Goal: Transaction & Acquisition: Purchase product/service

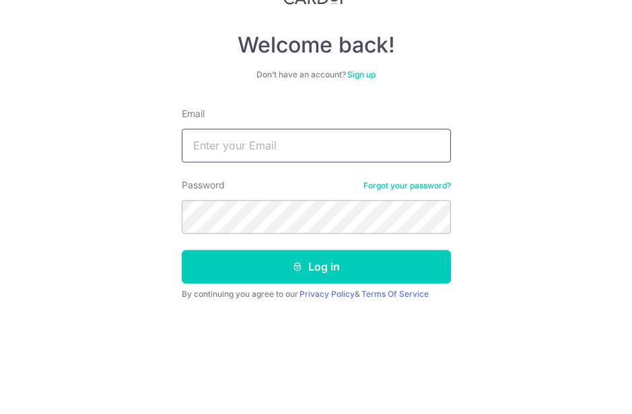
type input "Jesslynlidl@gmail.com"
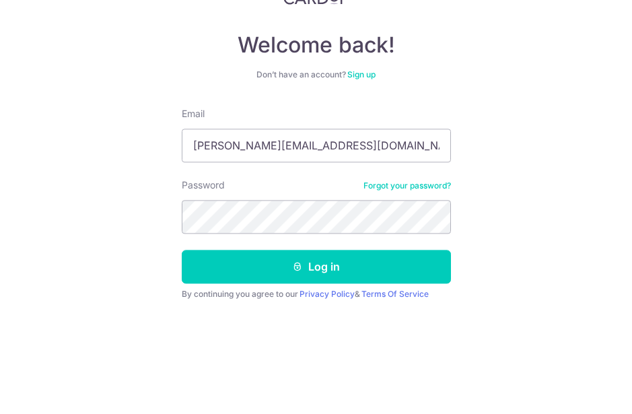
click at [316, 358] on button "Log in" at bounding box center [316, 375] width 269 height 34
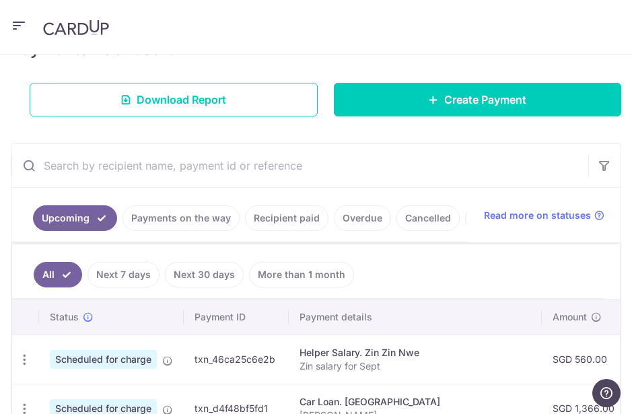
scroll to position [209, 0]
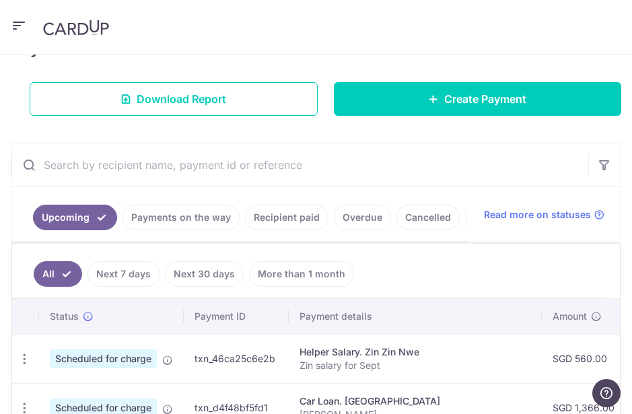
click at [300, 215] on link "Recipient paid" at bounding box center [286, 218] width 83 height 26
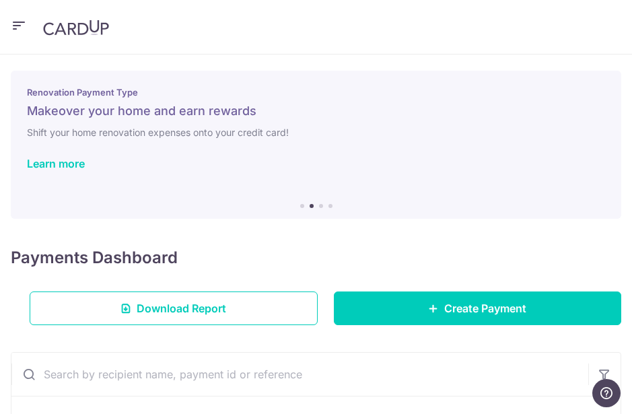
scroll to position [0, 0]
click at [445, 308] on span "Create Payment" at bounding box center [485, 308] width 82 height 16
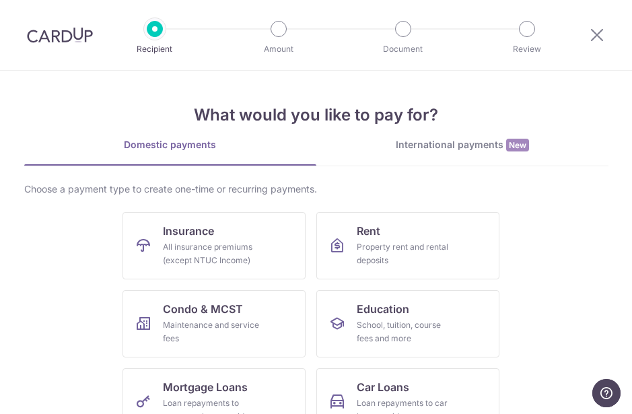
click at [262, 237] on link "Insurance All insurance premiums (except NTUC Income)" at bounding box center [213, 245] width 183 height 67
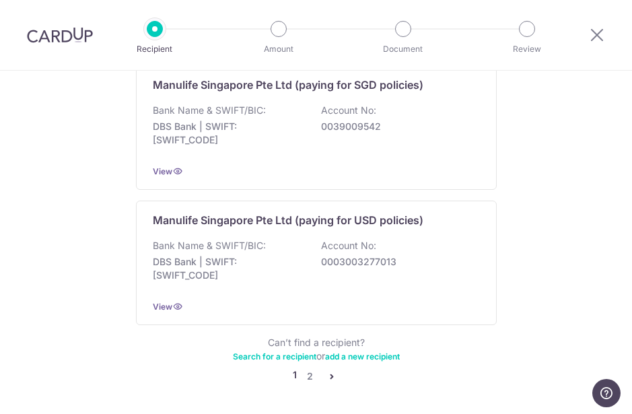
scroll to position [1392, 0]
click at [307, 369] on link "2" at bounding box center [310, 377] width 16 height 16
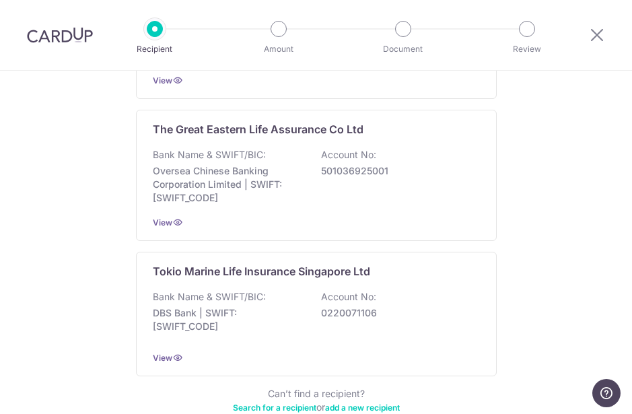
scroll to position [1334, 0]
click at [429, 206] on div "The Great Eastern Life Assurance Co Ltd Bank Name & SWIFT/BIC: Oversea Chinese …" at bounding box center [316, 175] width 361 height 131
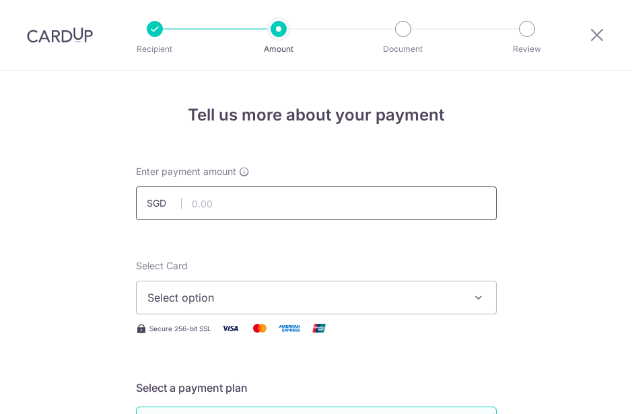
click at [418, 201] on input "text" at bounding box center [316, 203] width 361 height 34
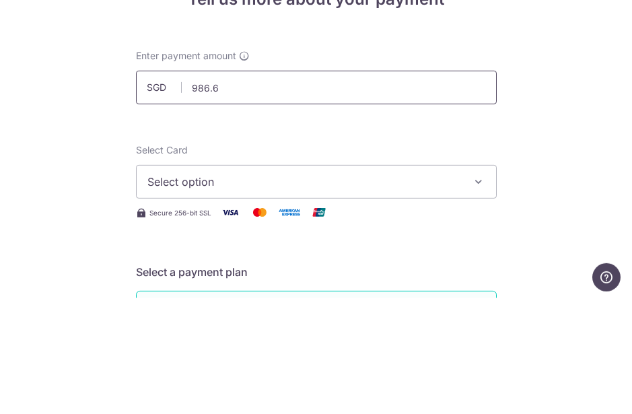
type input "986.62"
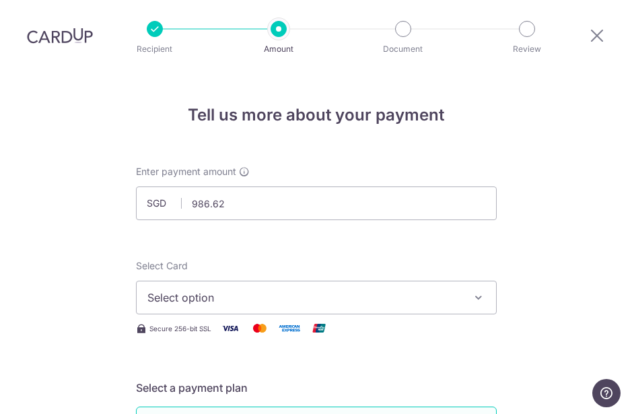
click at [488, 281] on button "Select option" at bounding box center [316, 298] width 361 height 34
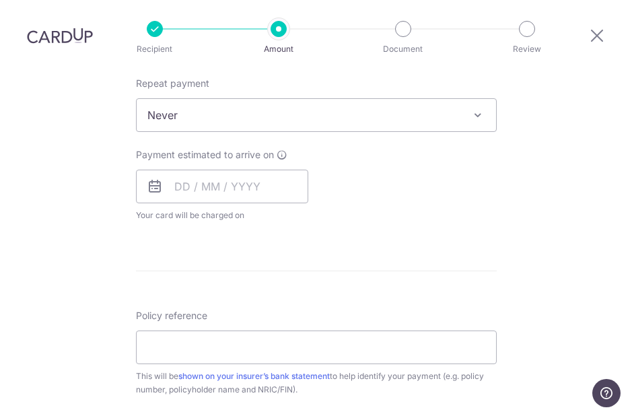
scroll to position [519, 0]
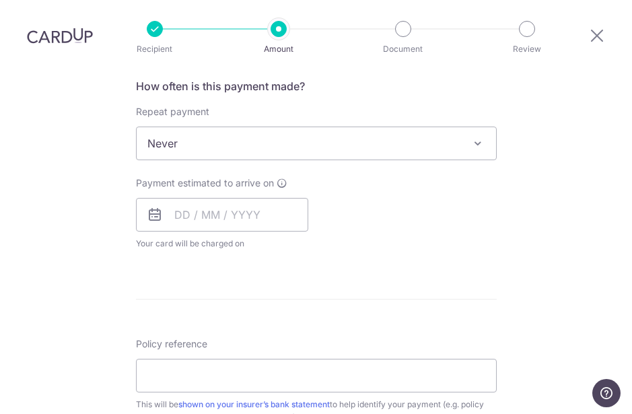
click at [484, 135] on span at bounding box center [478, 143] width 16 height 16
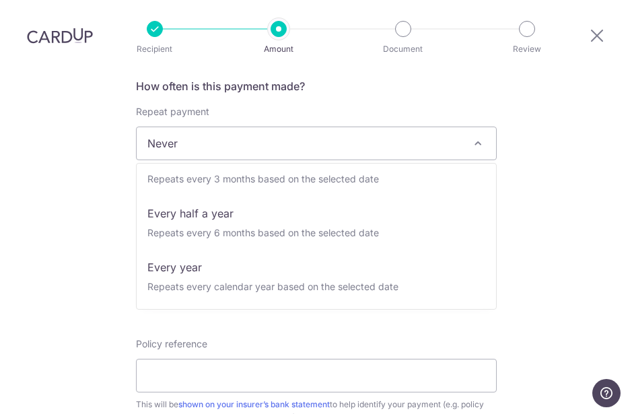
scroll to position [188, 0]
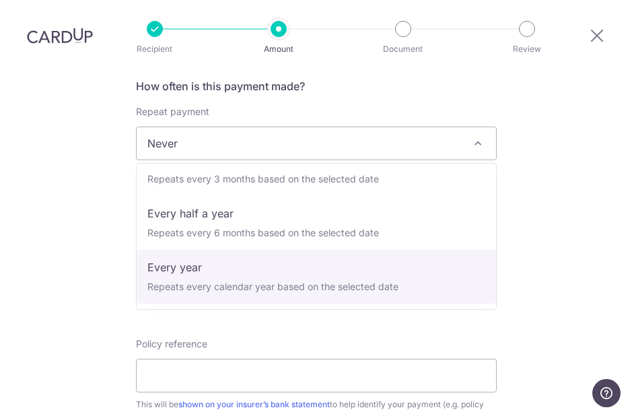
select select "6"
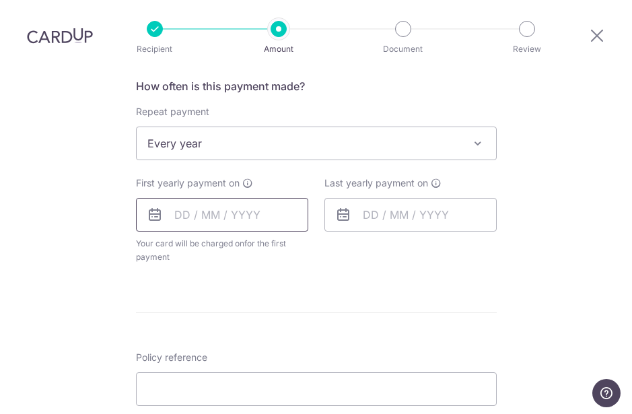
click at [188, 198] on input "text" at bounding box center [222, 215] width 172 height 34
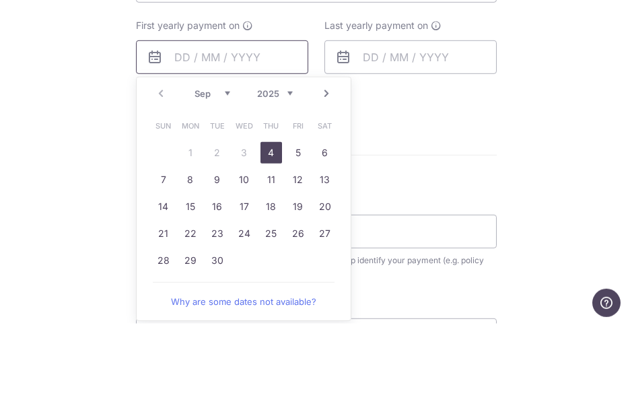
scroll to position [588, 0]
click at [267, 231] on link "4" at bounding box center [271, 242] width 22 height 22
type input "[DATE]"
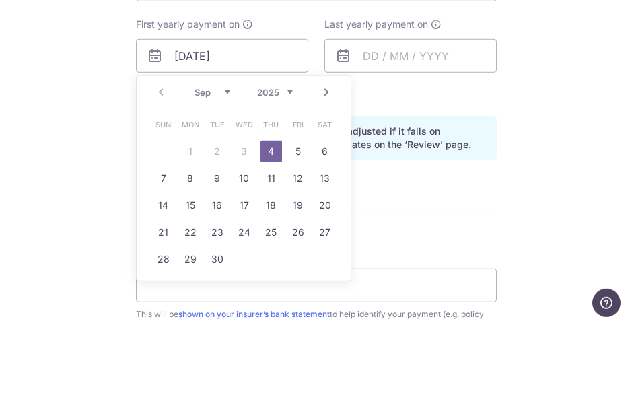
scroll to position [37, 0]
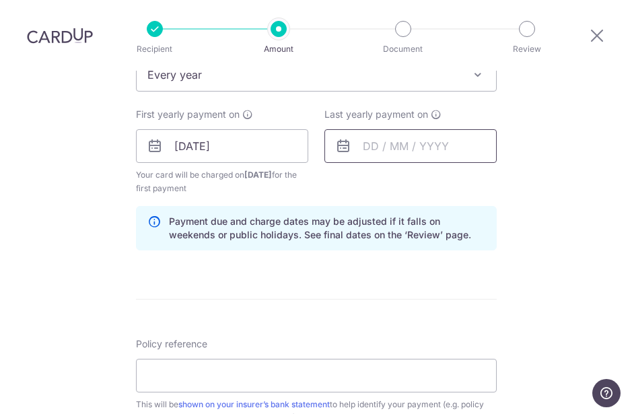
click at [446, 129] on input "text" at bounding box center [410, 146] width 172 height 34
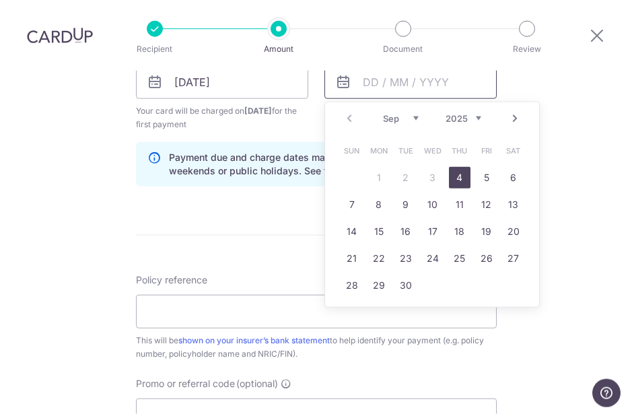
scroll to position [654, 0]
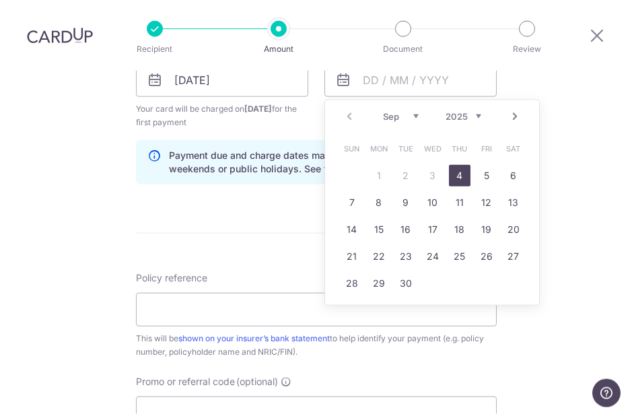
click at [476, 111] on select "2025 2026 2027 2028 2029 2030 2031 2032 2033 2034 2035" at bounding box center [463, 116] width 36 height 11
click at [465, 165] on link "3" at bounding box center [460, 176] width 22 height 22
type input "03/09/2026"
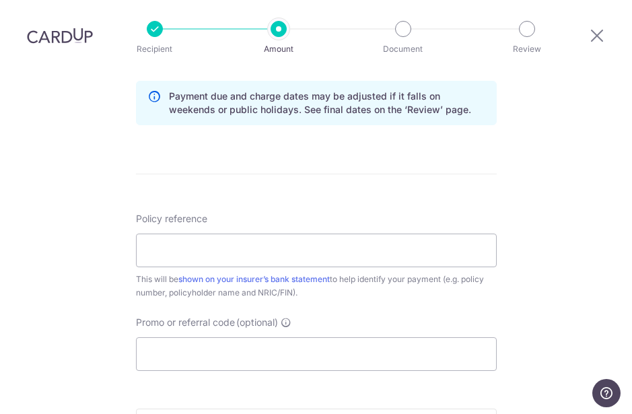
scroll to position [727, 0]
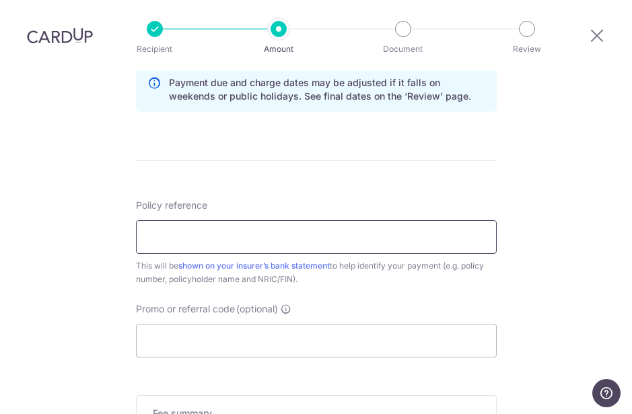
click at [215, 220] on input "Policy reference" at bounding box center [316, 237] width 361 height 34
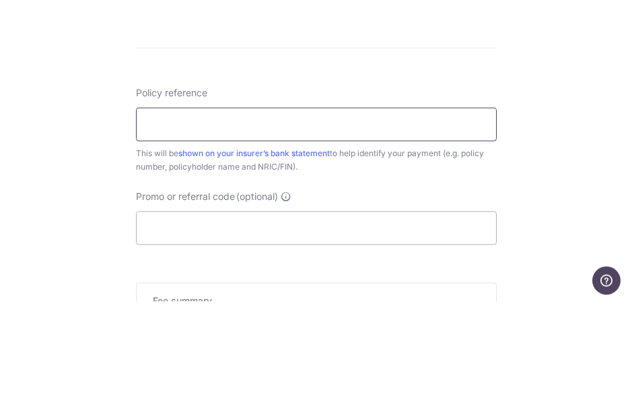
click at [178, 220] on input "Policy reference" at bounding box center [316, 237] width 361 height 34
paste input "0082993403"
type input "0082993403"
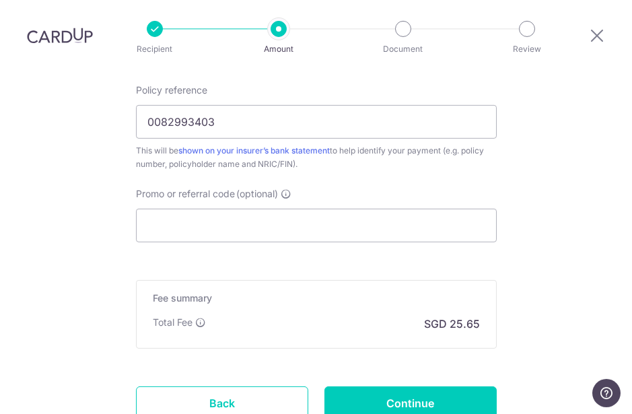
scroll to position [852, 0]
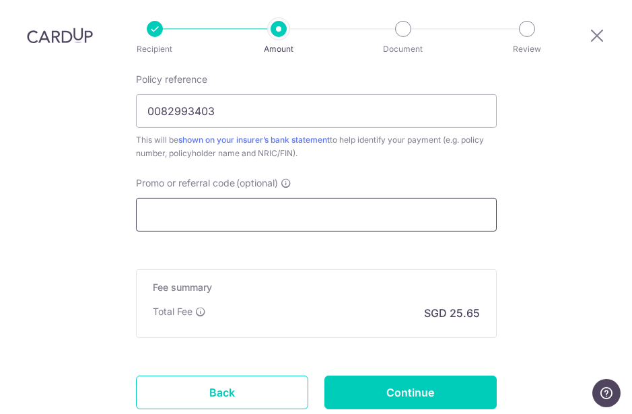
click at [371, 198] on input "Promo or referral code (optional)" at bounding box center [316, 215] width 361 height 34
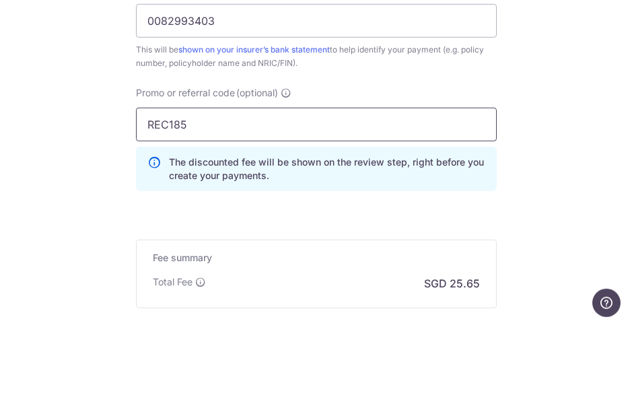
type input "REC185"
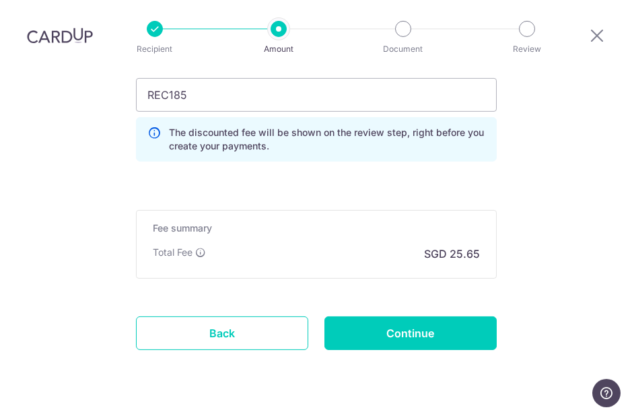
scroll to position [959, 0]
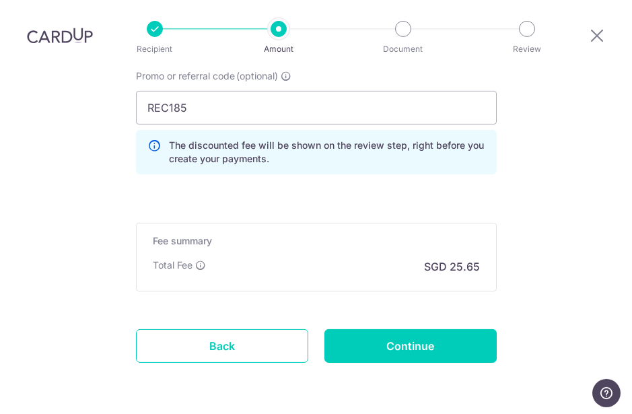
click at [434, 329] on input "Continue" at bounding box center [410, 346] width 172 height 34
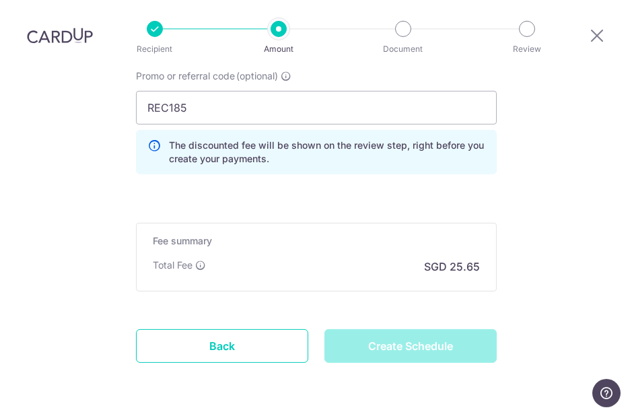
type input "Create Schedule"
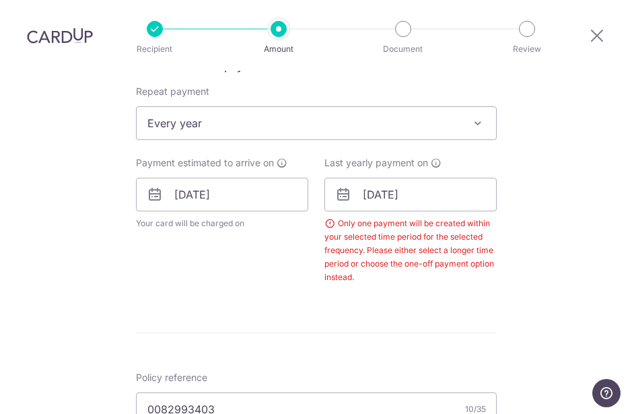
scroll to position [539, 0]
click at [410, 178] on input "[DATE]" at bounding box center [410, 195] width 172 height 34
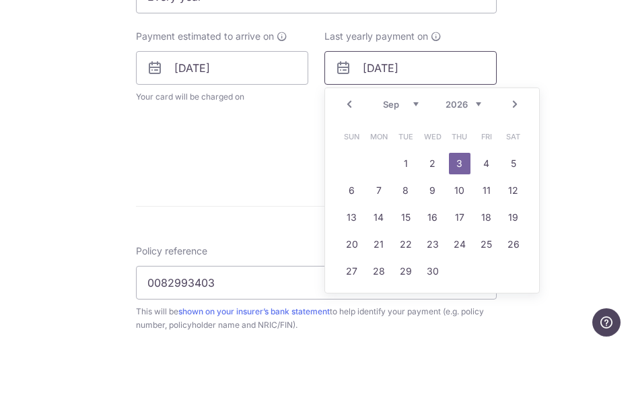
scroll to position [597, 0]
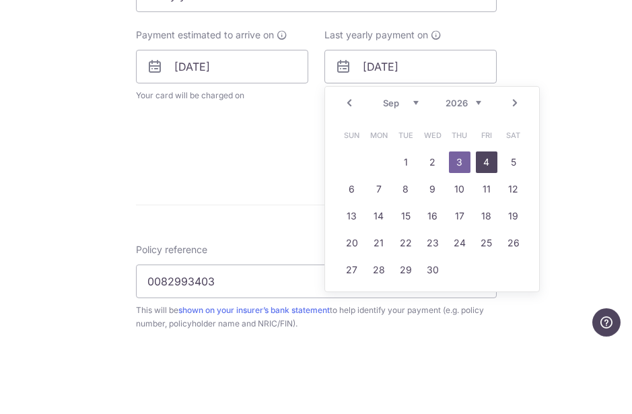
click at [482, 222] on link "4" at bounding box center [487, 233] width 22 height 22
type input "[DATE]"
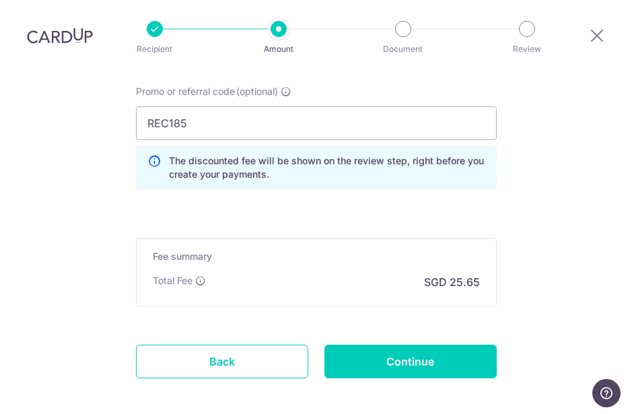
scroll to position [985, 0]
click at [439, 344] on input "Continue" at bounding box center [410, 361] width 172 height 34
type input "Create Schedule"
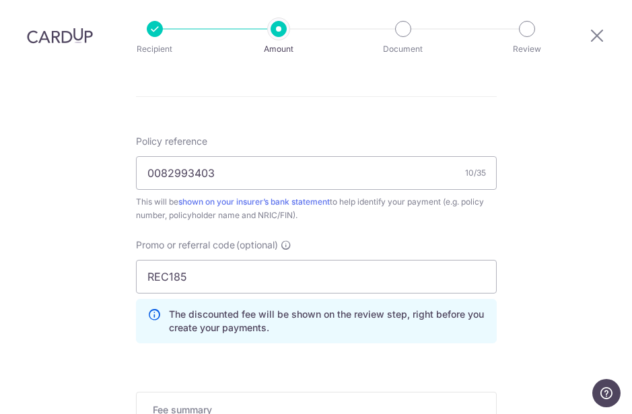
scroll to position [729, 0]
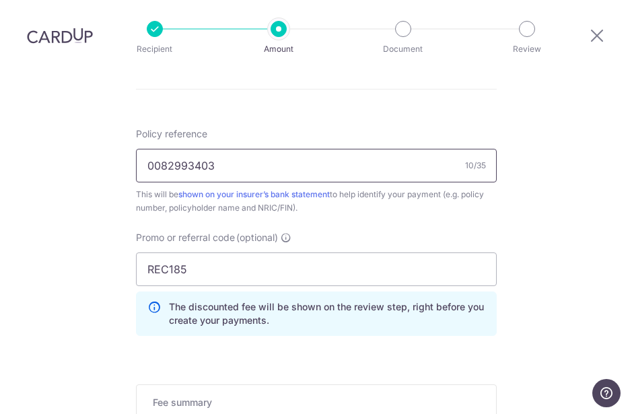
click at [401, 149] on input "0082993403" at bounding box center [316, 166] width 361 height 34
type input "0082993403 Lee Hock Heng"
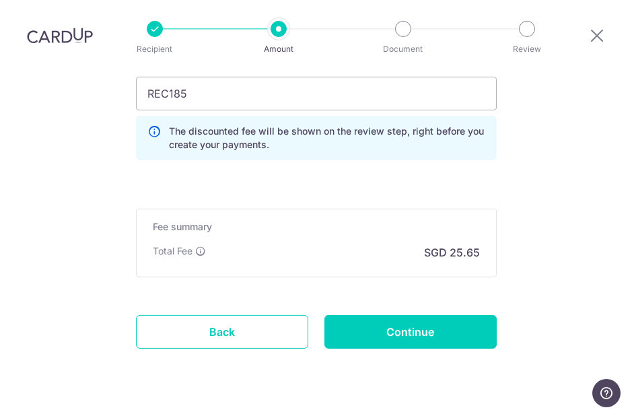
scroll to position [904, 0]
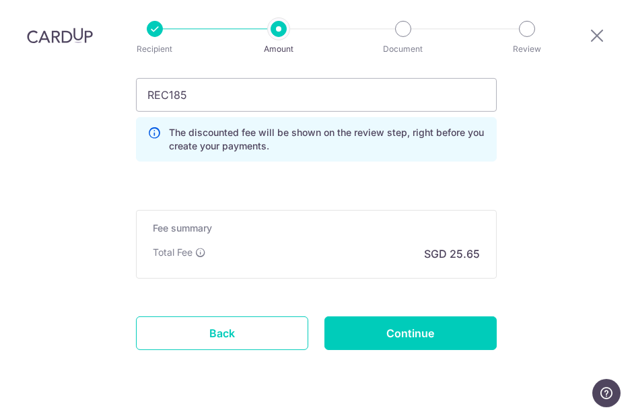
click at [416, 316] on input "Continue" at bounding box center [410, 333] width 172 height 34
type input "Update Schedule"
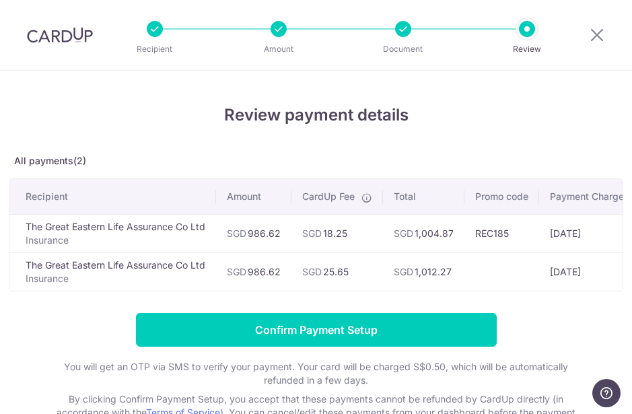
click at [416, 332] on input "Confirm Payment Setup" at bounding box center [316, 330] width 361 height 34
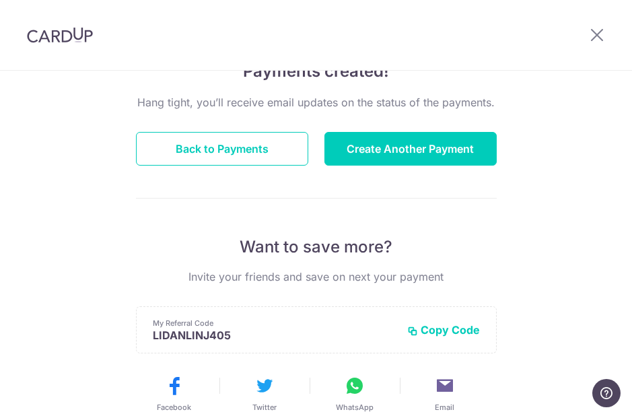
scroll to position [103, 0]
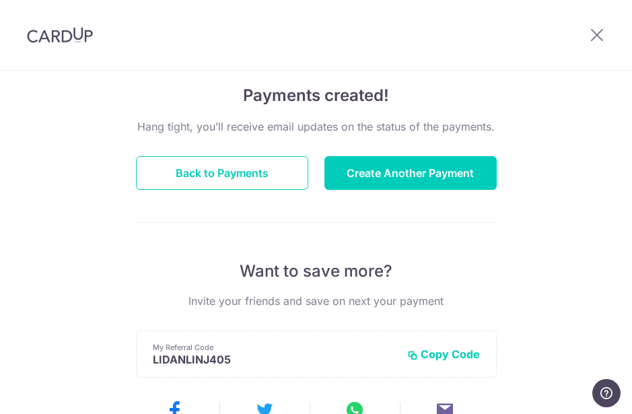
click at [257, 161] on button "Back to Payments" at bounding box center [222, 173] width 172 height 34
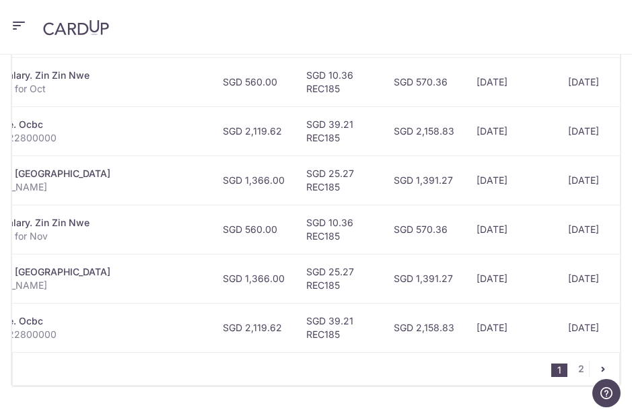
scroll to position [681, 0]
click at [581, 363] on link "2" at bounding box center [581, 369] width 16 height 16
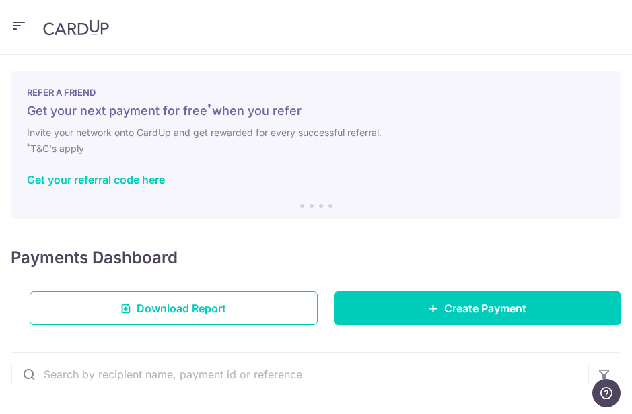
scroll to position [0, 0]
click at [12, 21] on icon "button" at bounding box center [19, 25] width 16 height 17
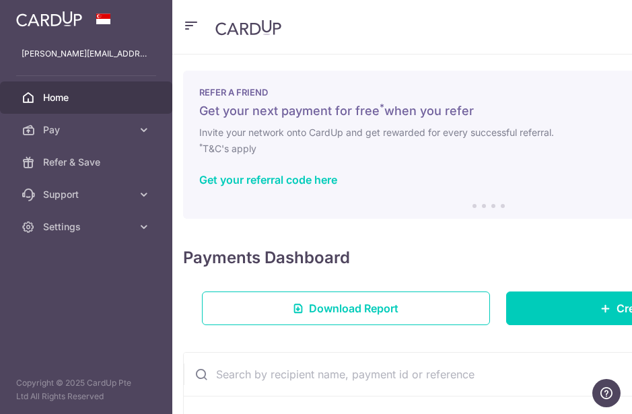
click at [85, 229] on span "Settings" at bounding box center [87, 226] width 89 height 13
click at [67, 291] on span "Logout" at bounding box center [87, 291] width 89 height 13
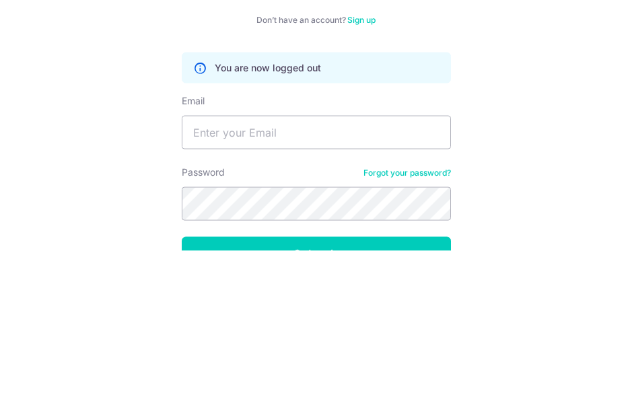
scroll to position [186, 0]
